Goal: Check status

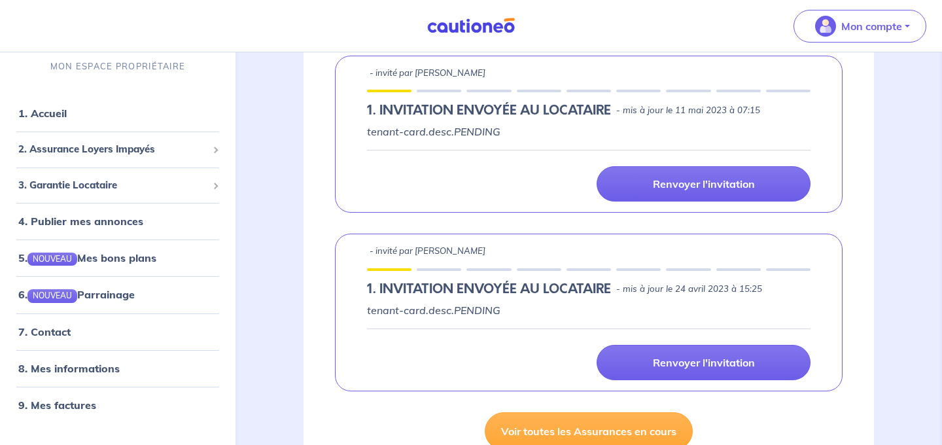
scroll to position [226, 0]
click at [138, 178] on span "3. Garantie Locataire" at bounding box center [112, 185] width 189 height 15
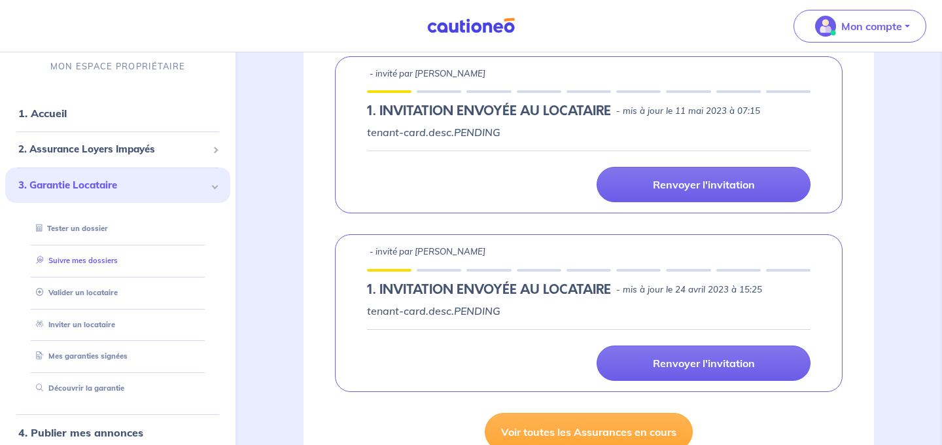
click at [118, 261] on link "Suivre mes dossiers" at bounding box center [74, 260] width 87 height 9
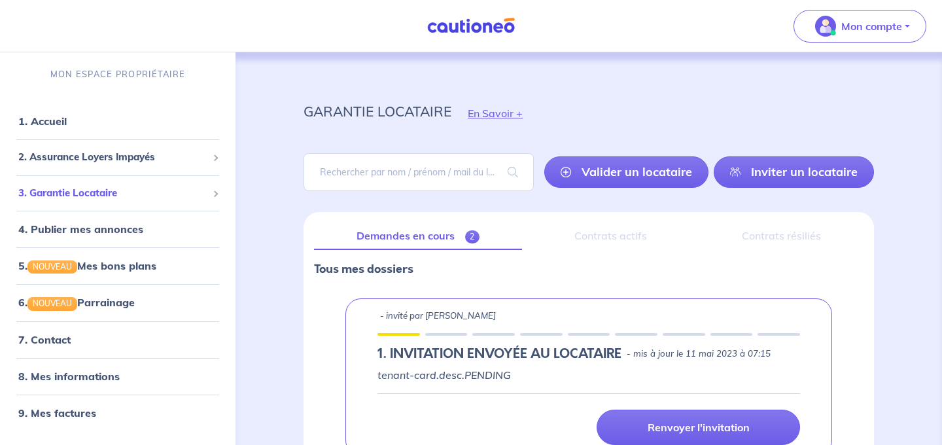
click at [169, 196] on span "3. Garantie Locataire" at bounding box center [112, 193] width 189 height 15
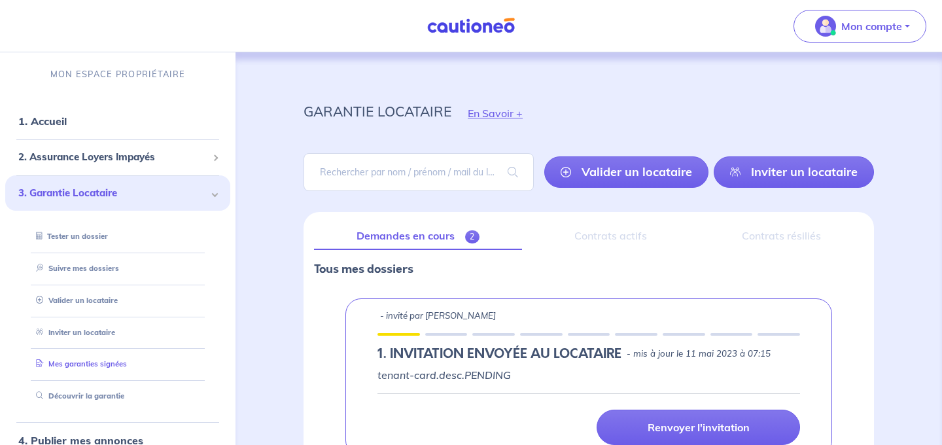
click at [103, 364] on link "Mes garanties signées" at bounding box center [79, 363] width 96 height 9
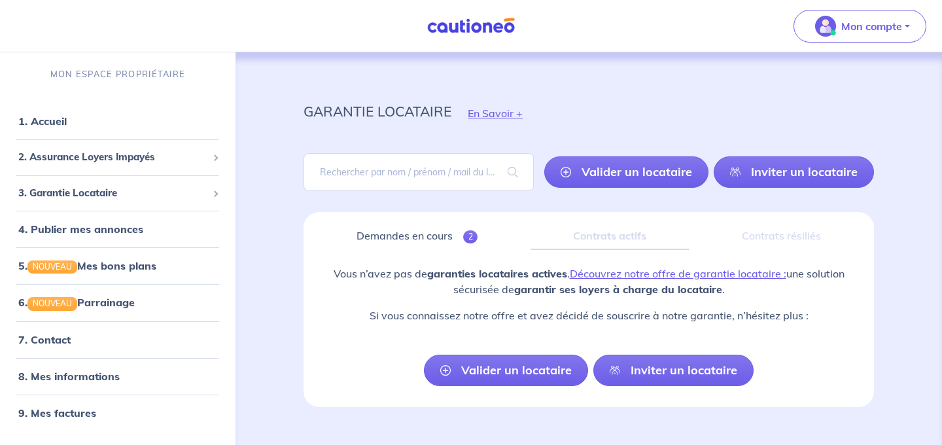
scroll to position [25, 0]
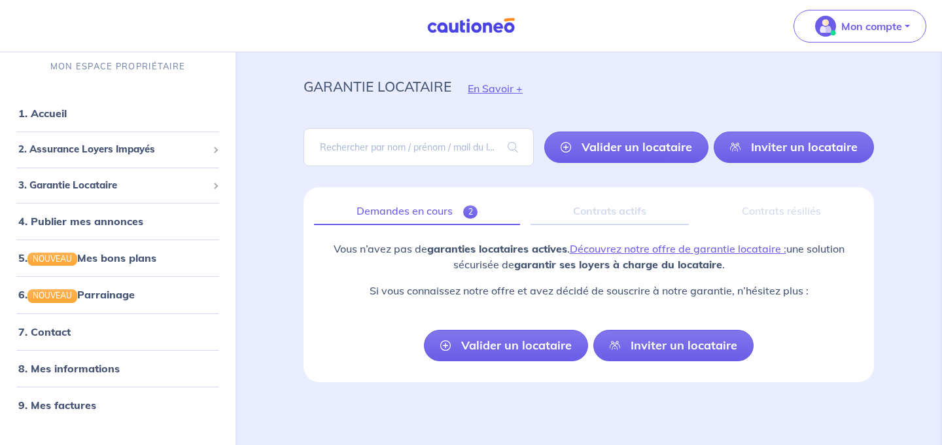
click at [420, 217] on link "Demandes en cours 2" at bounding box center [417, 211] width 206 height 27
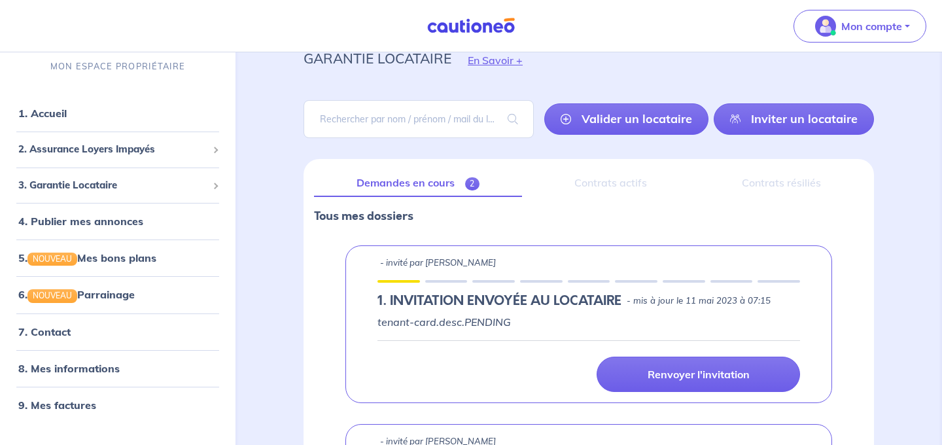
scroll to position [35, 0]
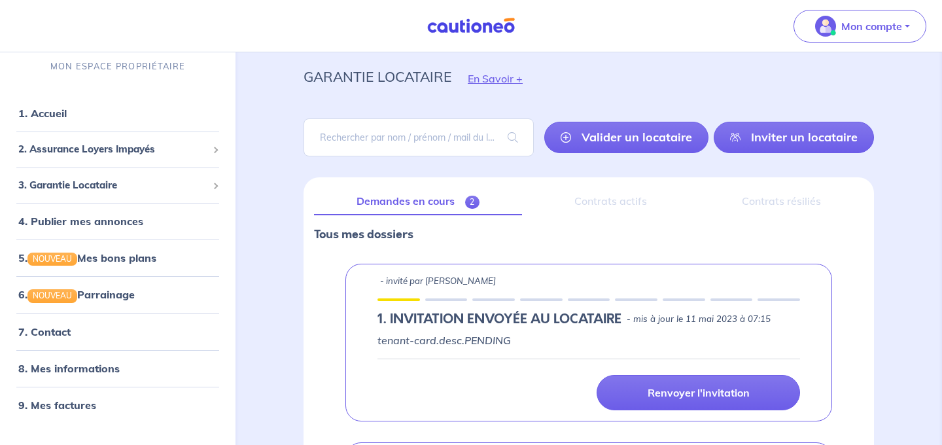
click at [612, 207] on div "Contrats actifs" at bounding box center [610, 201] width 157 height 27
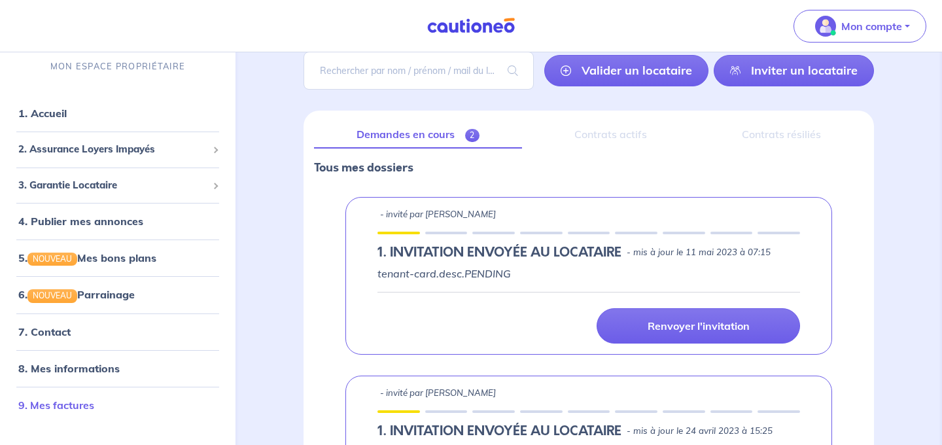
click at [60, 404] on link "9. Mes factures" at bounding box center [56, 404] width 76 height 13
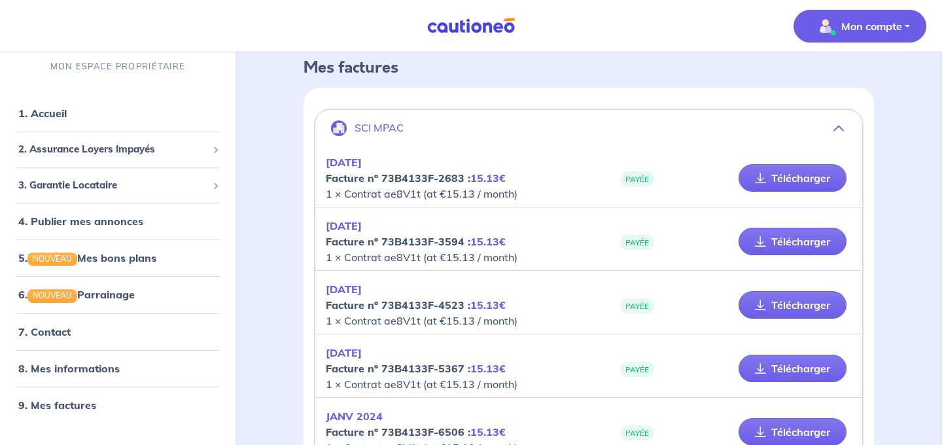
scroll to position [73, 0]
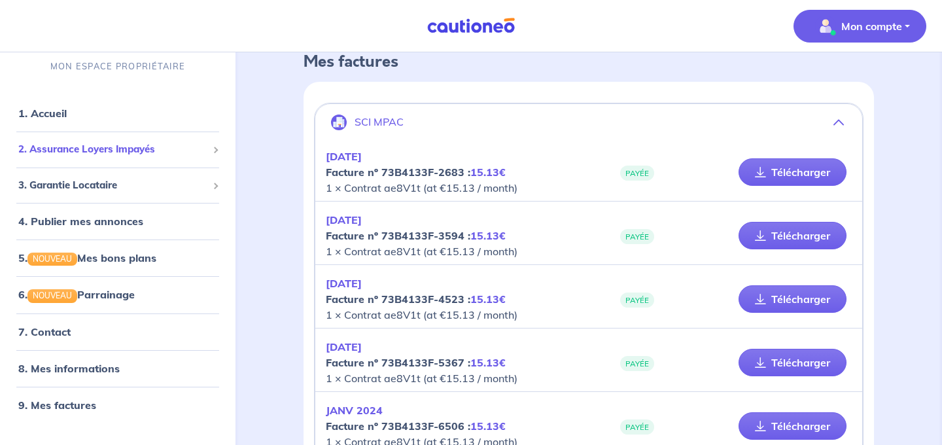
click at [102, 150] on span "2. Assurance Loyers Impayés" at bounding box center [112, 149] width 189 height 15
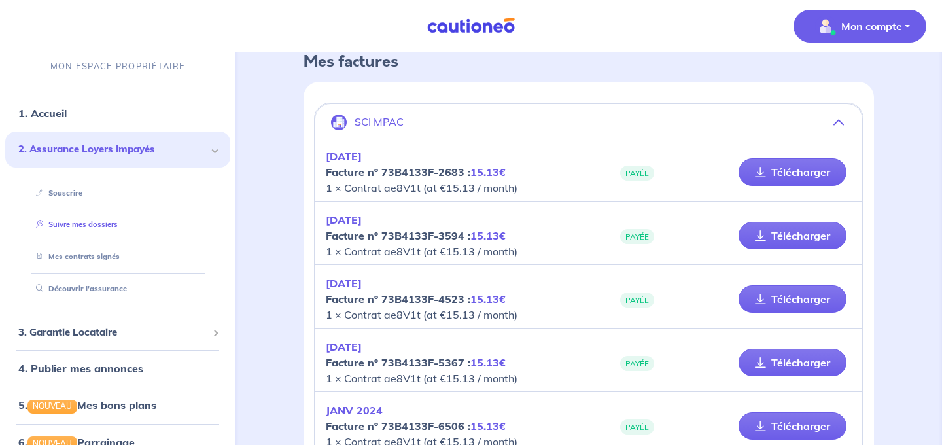
click at [86, 220] on link "Suivre mes dossiers" at bounding box center [74, 224] width 87 height 9
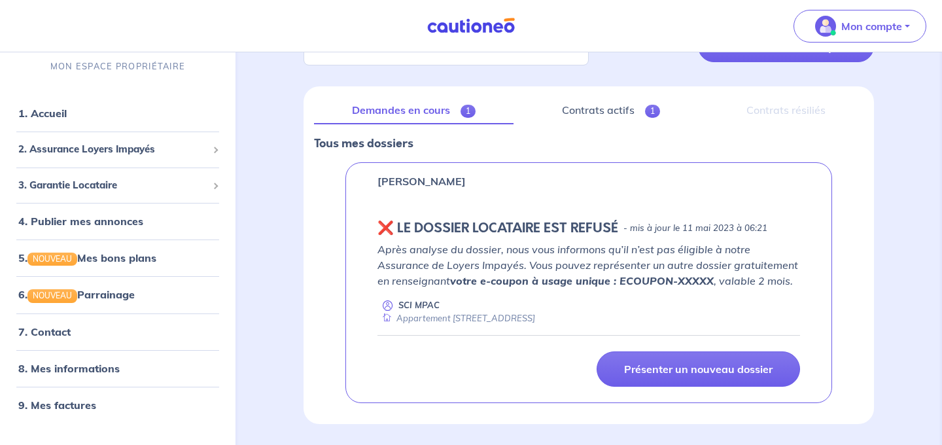
scroll to position [112, 0]
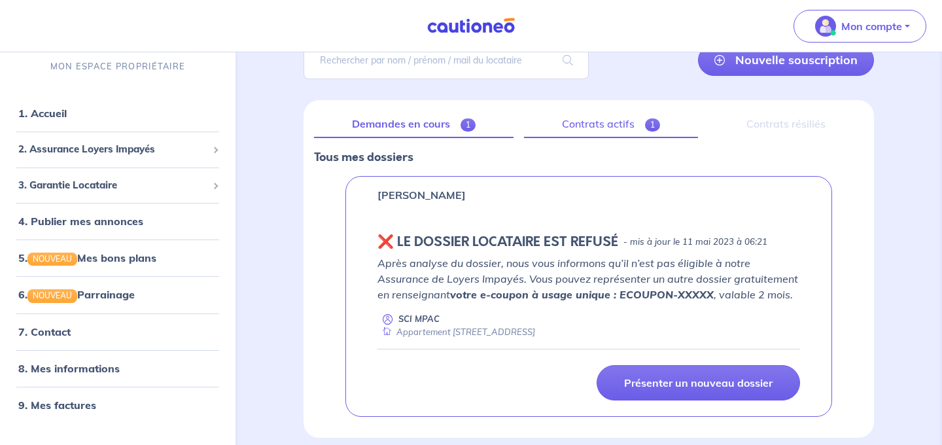
click at [614, 120] on link "Contrats actifs 1" at bounding box center [611, 124] width 174 height 27
